Goal: Information Seeking & Learning: Learn about a topic

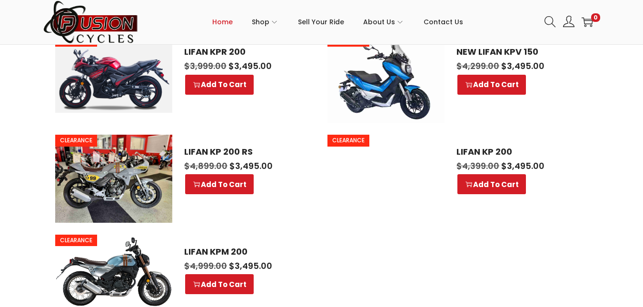
scroll to position [545, 0]
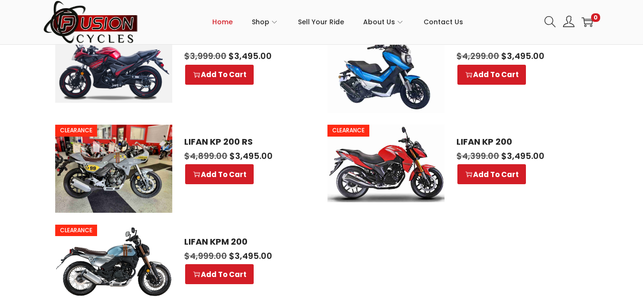
click at [145, 249] on img at bounding box center [113, 261] width 117 height 72
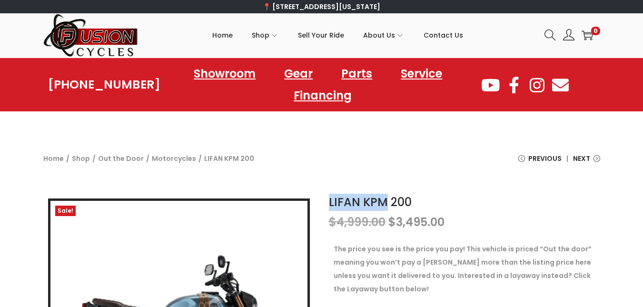
drag, startPoint x: 326, startPoint y: 205, endPoint x: 382, endPoint y: 203, distance: 56.2
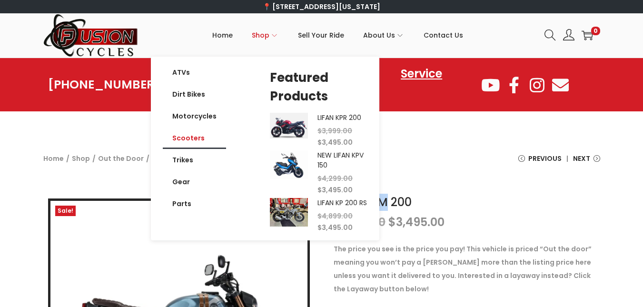
click at [199, 140] on link "Scooters" at bounding box center [194, 138] width 63 height 22
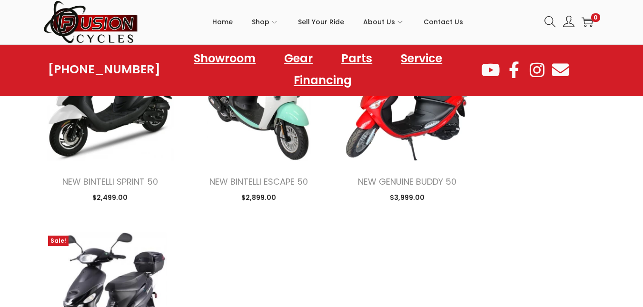
scroll to position [1010, 0]
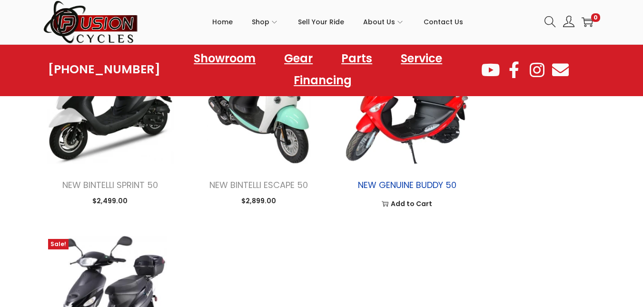
click at [437, 187] on link "NEW GENUINE BUDDY 50" at bounding box center [407, 185] width 99 height 12
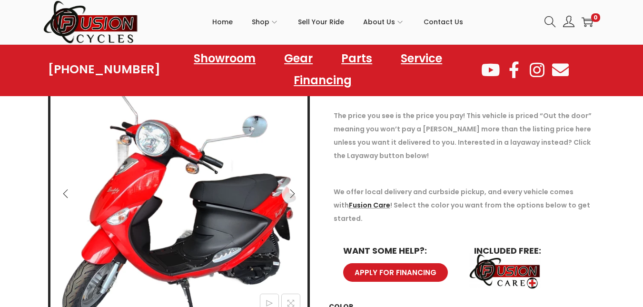
scroll to position [119, 0]
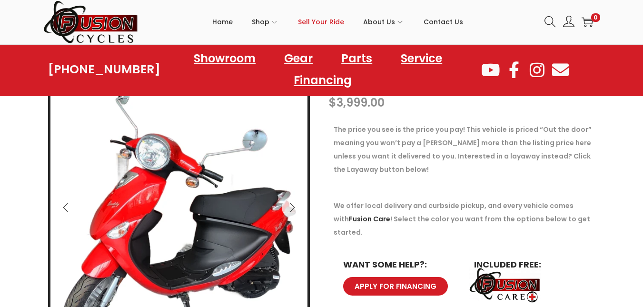
click at [324, 28] on span "Sell Your Ride" at bounding box center [321, 22] width 46 height 24
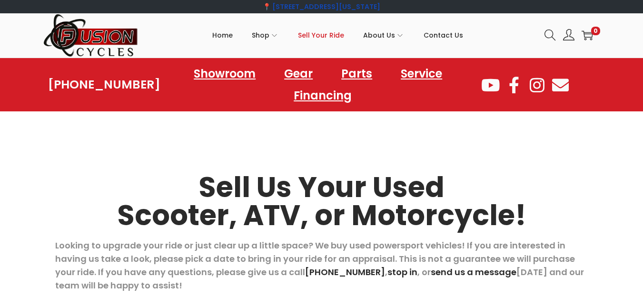
click at [263, 5] on link "📍 [STREET_ADDRESS][US_STATE]" at bounding box center [322, 7] width 118 height 10
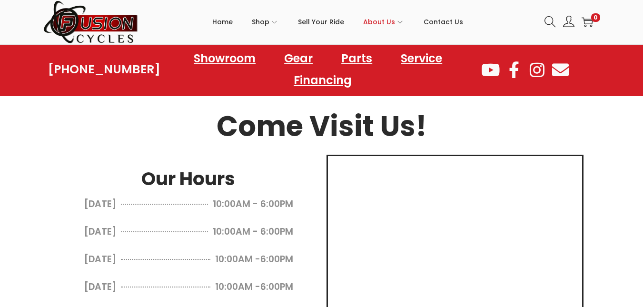
scroll to position [439, 0]
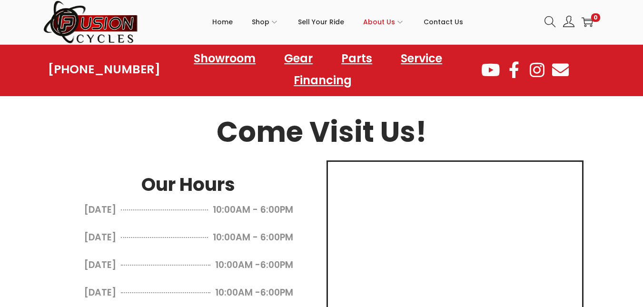
click at [621, 187] on section "About Fusion Cycles Contact Us > Our Mission: We provide fun, freedom, independ…" at bounding box center [321, 80] width 643 height 768
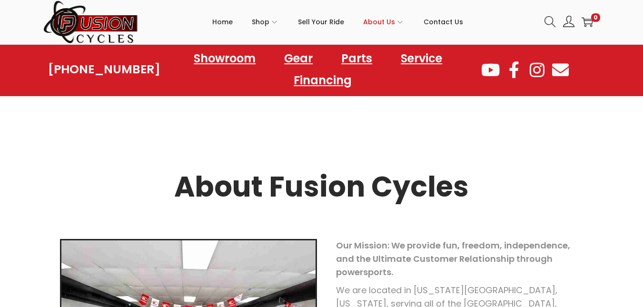
scroll to position [0, 0]
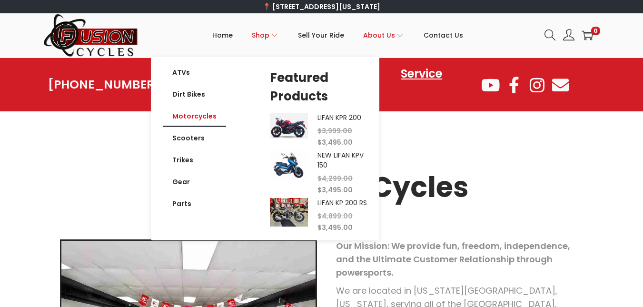
click at [200, 123] on link "Motorcycles" at bounding box center [194, 116] width 63 height 22
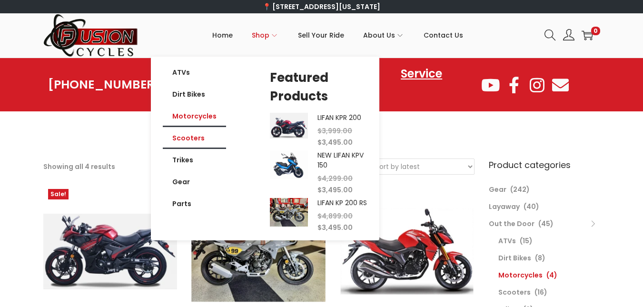
click at [204, 138] on link "Scooters" at bounding box center [194, 138] width 63 height 22
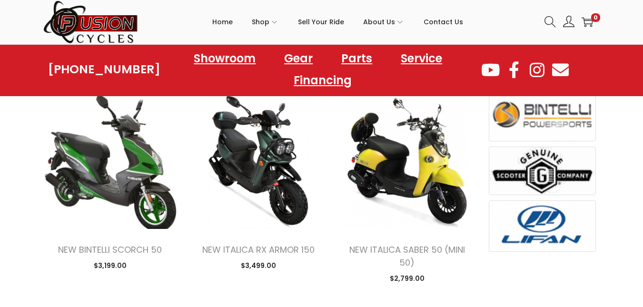
scroll to position [570, 0]
